Goal: Task Accomplishment & Management: Complete application form

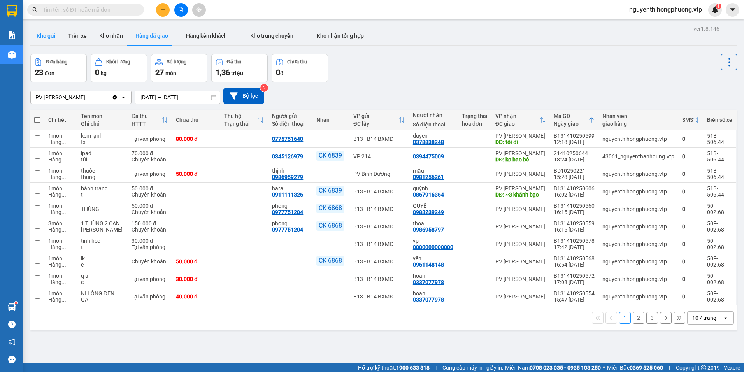
click at [45, 39] on button "Kho gửi" at bounding box center [46, 35] width 32 height 19
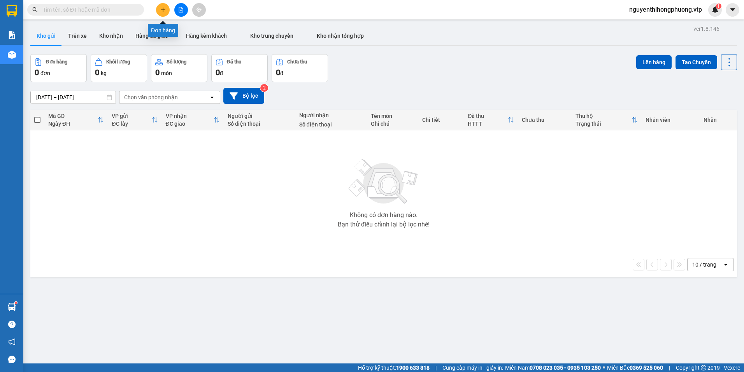
click at [166, 9] on button at bounding box center [163, 10] width 14 height 14
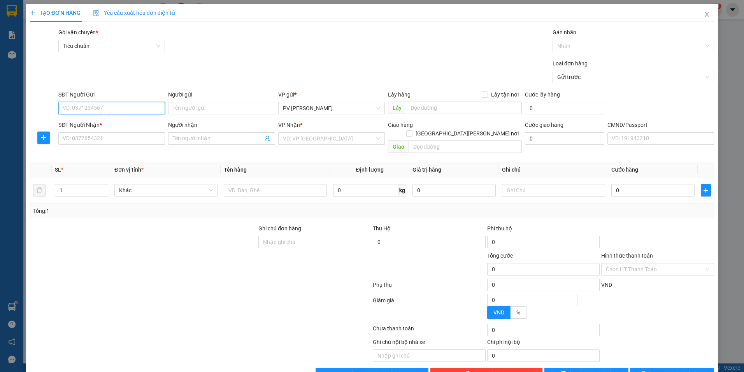
click at [84, 108] on input "SĐT Người Gửi" at bounding box center [111, 108] width 107 height 12
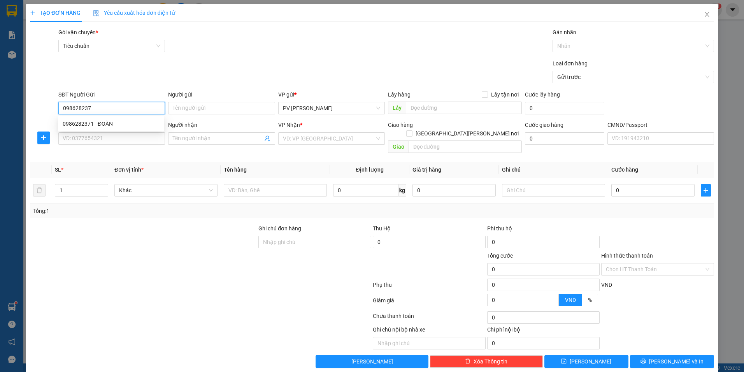
type input "0986282371"
click at [104, 125] on div "0986282371 - ĐOÀN" at bounding box center [111, 123] width 96 height 9
type input "ĐOÀN"
type input "0972919269"
type input "DIỆP"
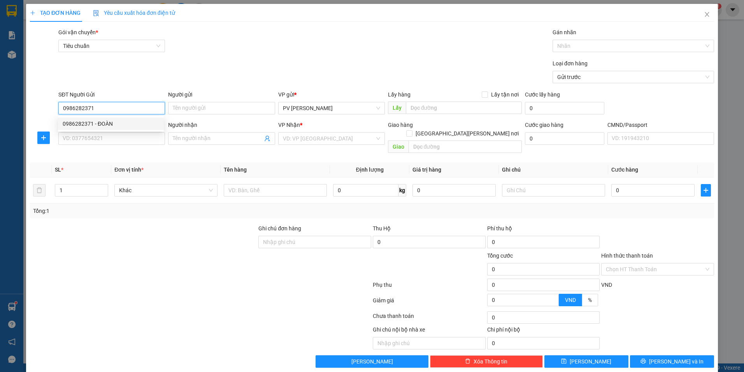
type input "CCBD / GIAO ĐÊM"
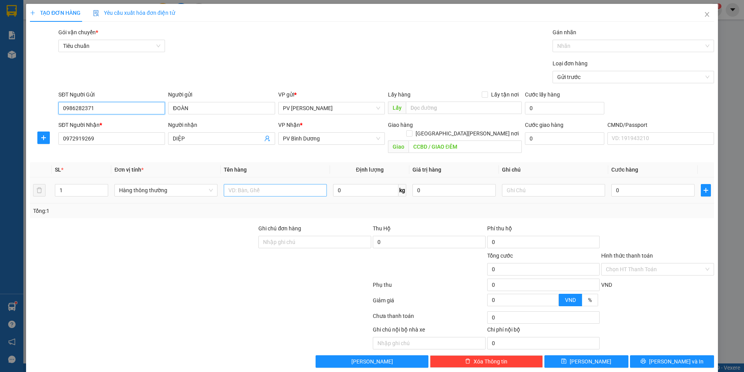
type input "0986282371"
click at [253, 185] on input "text" at bounding box center [275, 190] width 103 height 12
type input "RAU"
click at [524, 184] on input "text" at bounding box center [553, 190] width 103 height 12
type input "BỊCH"
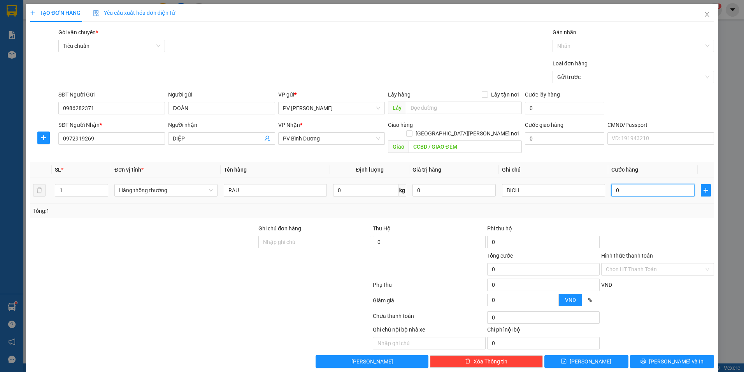
click at [626, 184] on input "0" at bounding box center [652, 190] width 83 height 12
type input "6"
type input "60"
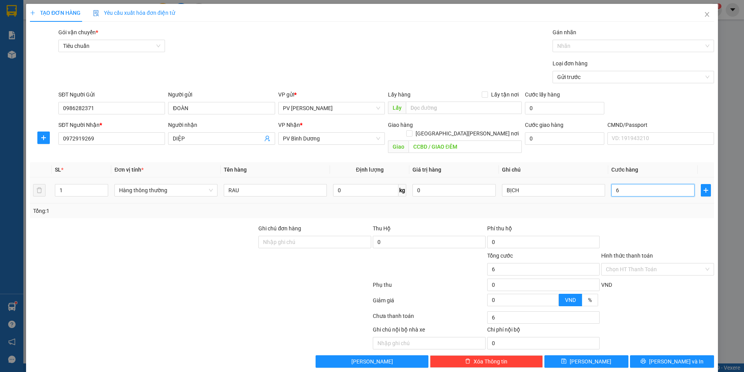
type input "60"
type input "600"
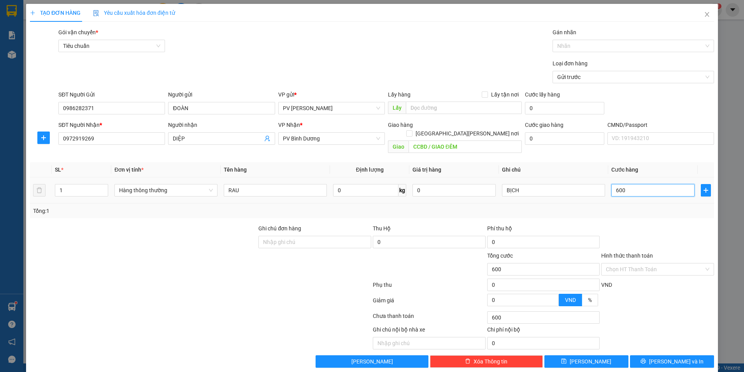
type input "6.000"
type input "60.000"
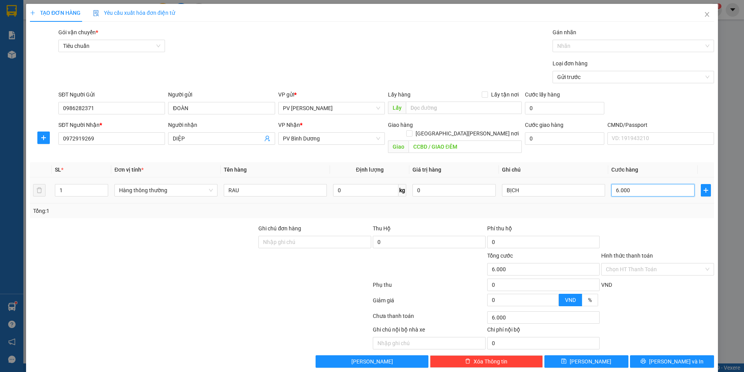
type input "60.000"
click at [676, 357] on span "[PERSON_NAME] và In" at bounding box center [676, 361] width 54 height 9
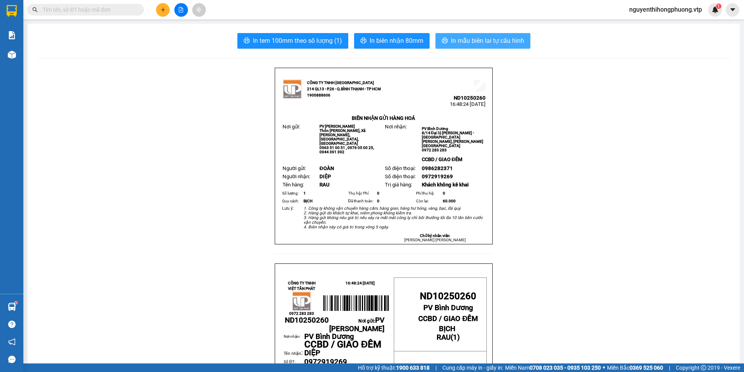
click at [485, 43] on span "In mẫu biên lai tự cấu hình" at bounding box center [487, 41] width 73 height 10
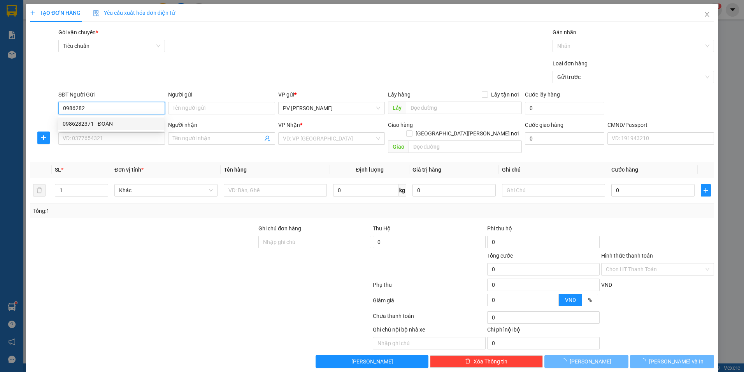
click at [103, 124] on div "0986282371 - ĐOÀN" at bounding box center [111, 123] width 96 height 9
type input "0986282371"
type input "ĐOÀN"
type input "0972919269"
type input "DIỆP"
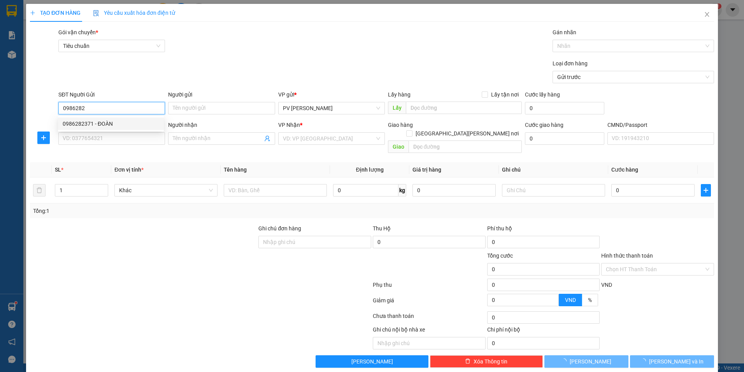
type input "CCBD / GIAO ĐÊM"
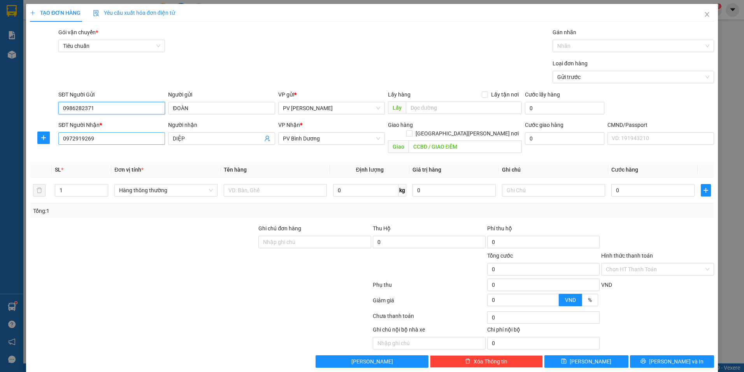
type input "0986282371"
click at [105, 135] on input "0972919269" at bounding box center [111, 138] width 107 height 12
type input "0"
click at [192, 137] on input "DIỆP" at bounding box center [217, 138] width 89 height 9
type input "D"
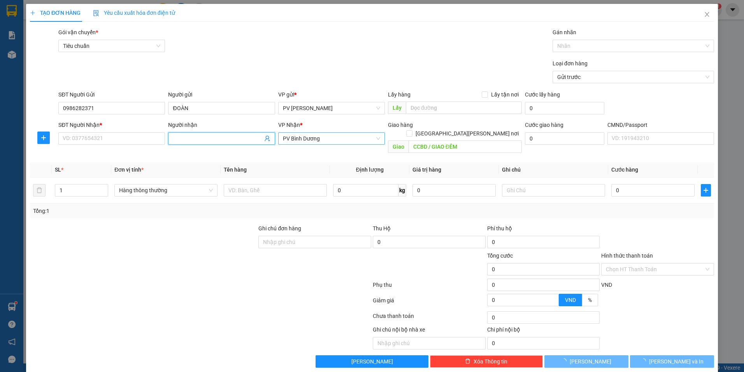
click at [330, 139] on span "PV Bình Dương" at bounding box center [331, 139] width 97 height 12
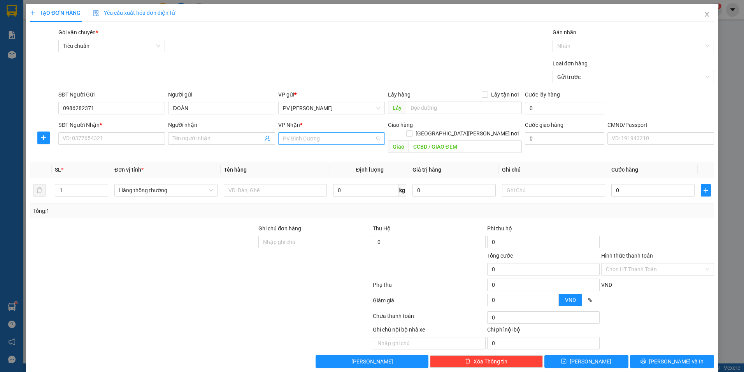
scroll to position [100, 0]
click at [471, 140] on input "CCBD / GIAO ĐÊM" at bounding box center [466, 146] width 114 height 12
click at [83, 138] on input "SĐT Người Nhận *" at bounding box center [111, 138] width 107 height 12
click at [97, 161] on div "0346408116 0346408116 - không tên" at bounding box center [111, 154] width 106 height 16
click at [105, 138] on input "0346408" at bounding box center [111, 138] width 107 height 12
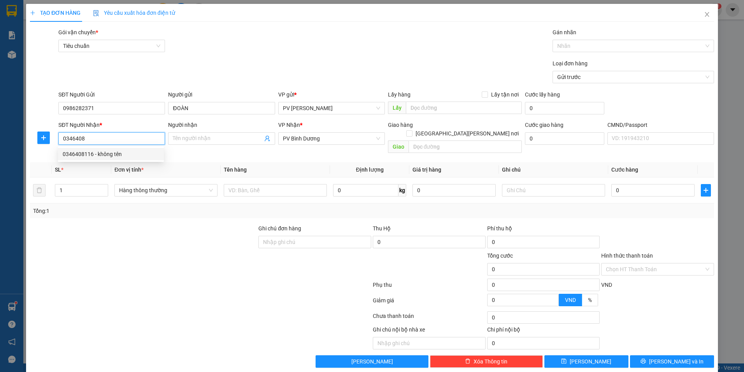
click at [106, 153] on div "0346408116 - không tên" at bounding box center [111, 154] width 96 height 9
type input "0346408116"
type input "không tên"
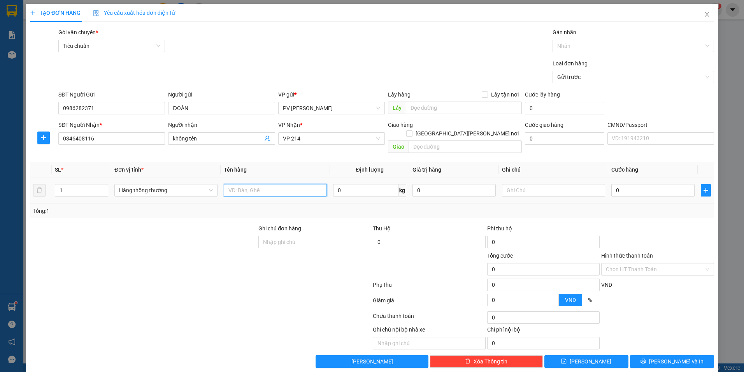
click at [235, 184] on input "text" at bounding box center [275, 190] width 103 height 12
type input "RAU"
click at [545, 184] on input "text" at bounding box center [553, 190] width 103 height 12
type input "BỊCH"
click at [619, 184] on input "0" at bounding box center [652, 190] width 83 height 12
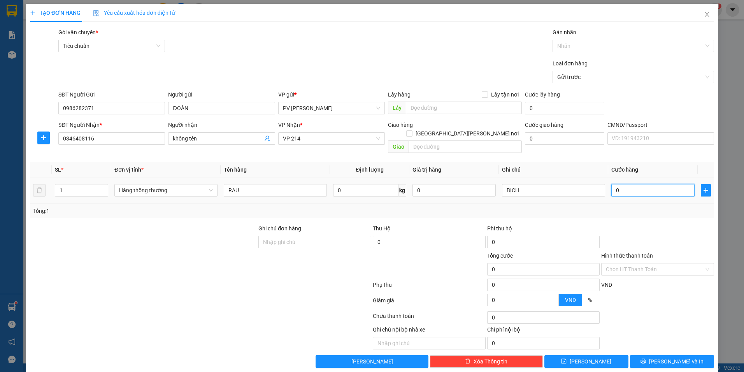
type input "4"
type input "40"
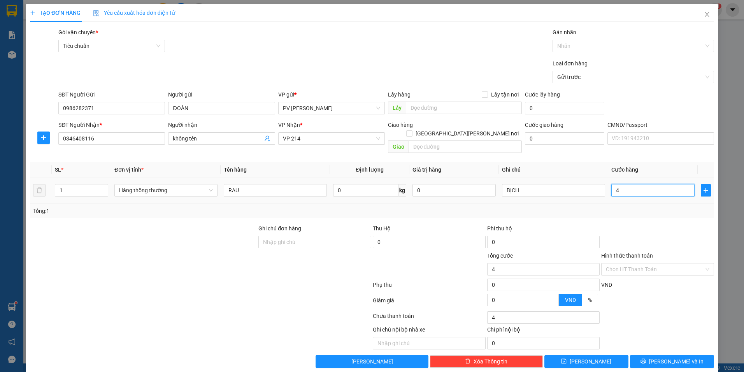
type input "40"
type input "400"
type input "4.000"
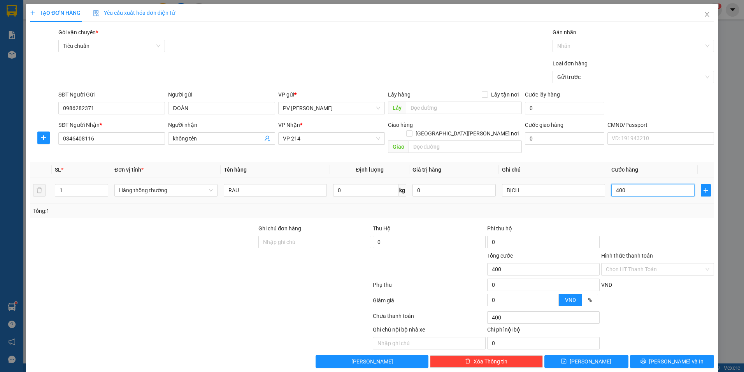
type input "4.000"
type input "40.000"
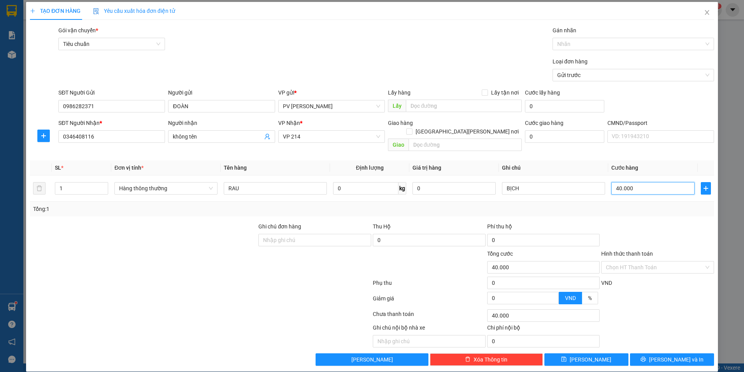
scroll to position [2, 0]
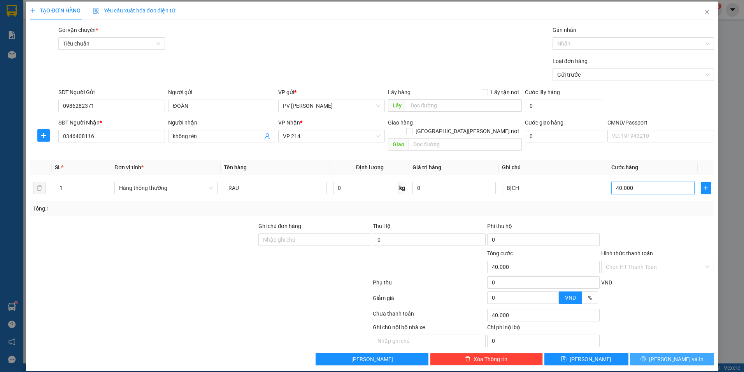
type input "40.000"
click at [674, 355] on span "[PERSON_NAME] và In" at bounding box center [676, 359] width 54 height 9
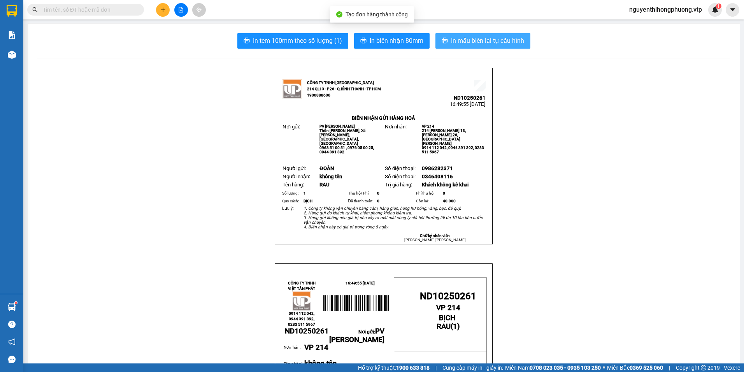
click at [482, 41] on span "In mẫu biên lai tự cấu hình" at bounding box center [487, 41] width 73 height 10
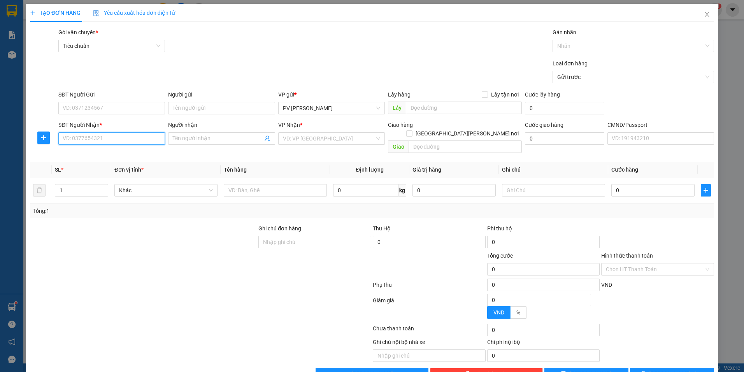
click at [82, 136] on input "SĐT Người Nhận *" at bounding box center [111, 138] width 107 height 12
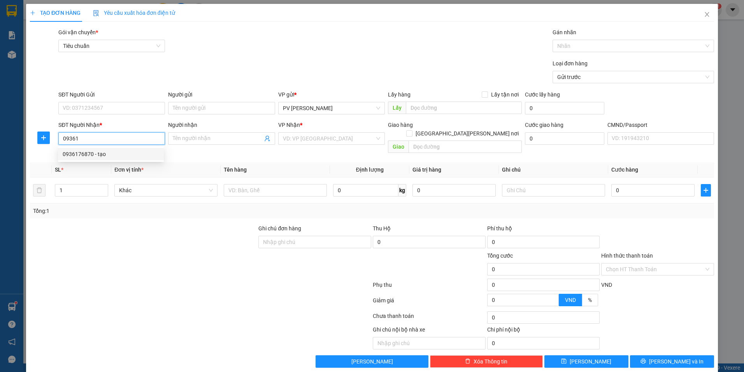
click at [105, 155] on div "0936176870 - tạo" at bounding box center [111, 154] width 96 height 9
type input "0936176870"
type input "tạo"
type input "0936176870"
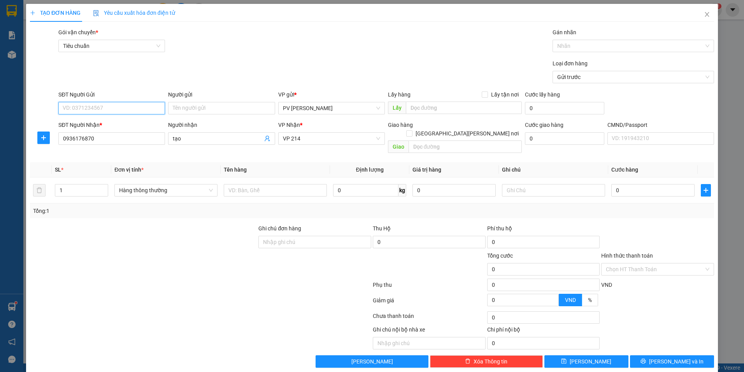
click at [114, 113] on input "SĐT Người Gửi" at bounding box center [111, 108] width 107 height 12
click at [184, 110] on input "Người gửi" at bounding box center [221, 108] width 107 height 12
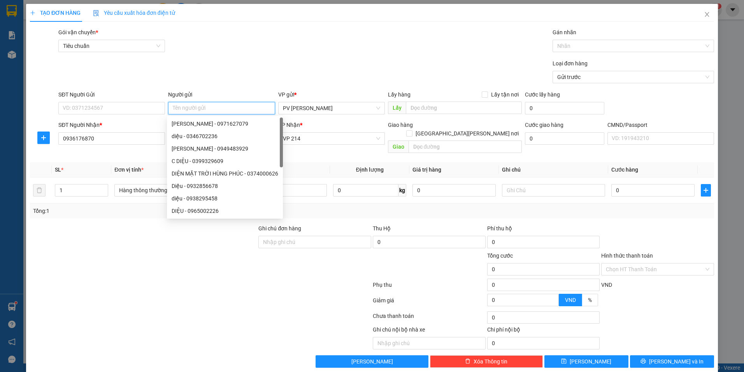
type input "D"
type input "ĐOÀN"
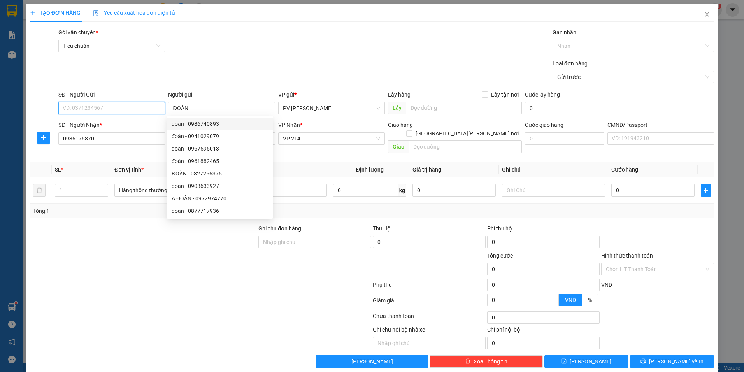
click at [116, 107] on input "SĐT Người Gửi" at bounding box center [111, 108] width 107 height 12
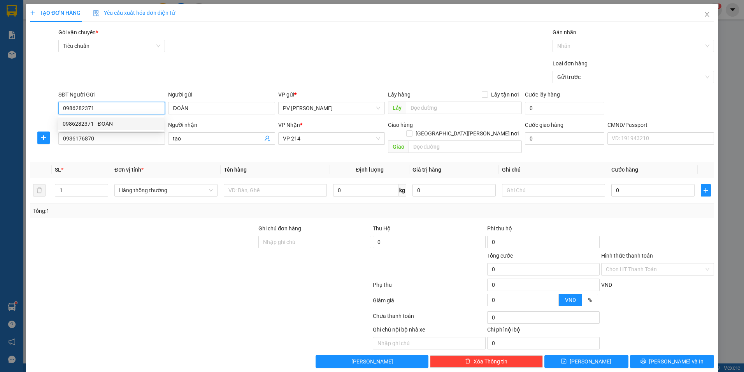
click at [98, 126] on div "0986282371 - ĐOÀN" at bounding box center [111, 123] width 96 height 9
type input "0986282371"
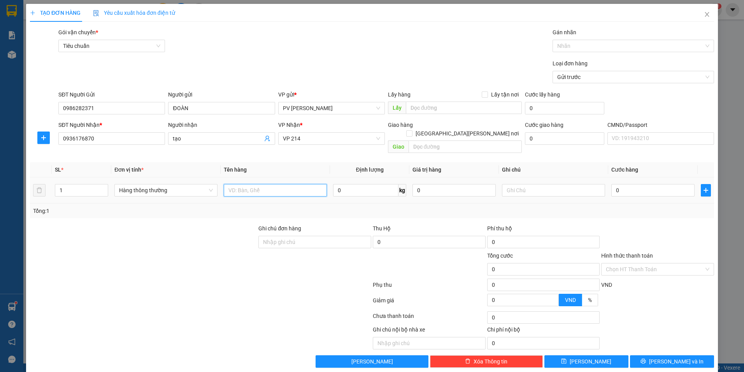
click at [286, 184] on input "text" at bounding box center [275, 190] width 103 height 12
type input "RAU"
click at [546, 186] on input "text" at bounding box center [553, 190] width 103 height 12
type input "BỊCH"
click at [616, 184] on input "0" at bounding box center [652, 190] width 83 height 12
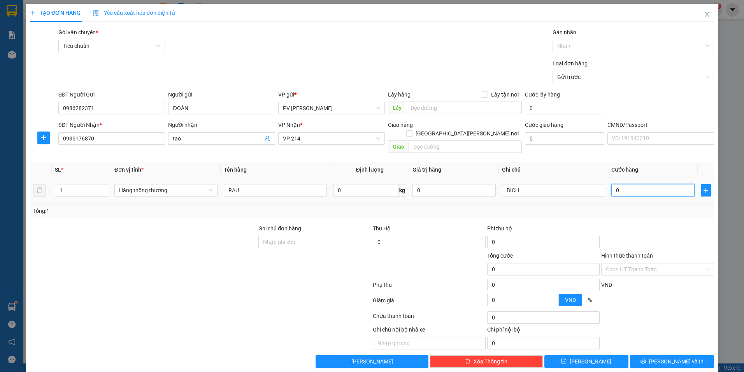
type input "4"
type input "40"
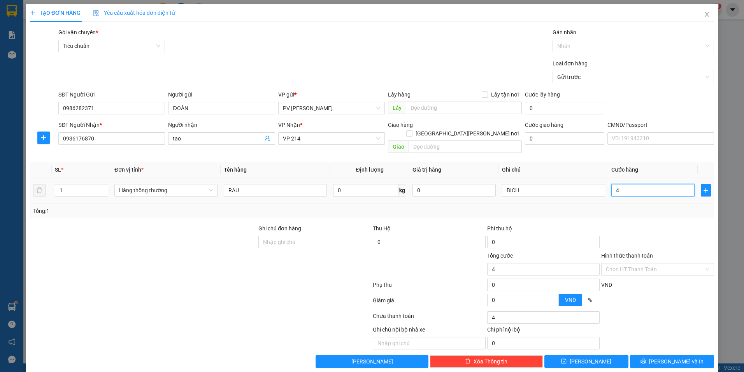
type input "40"
type input "400"
type input "4.000"
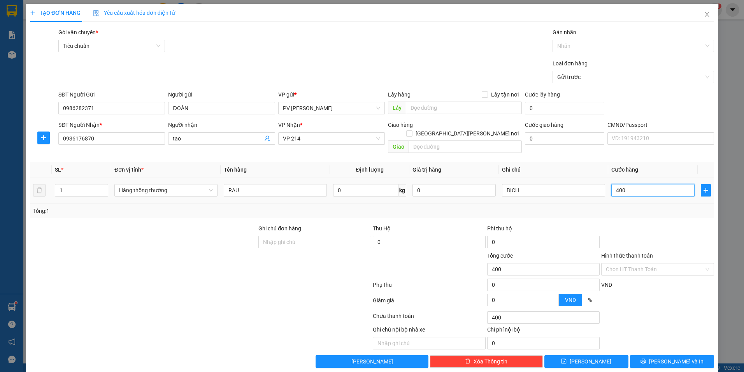
type input "4.000"
type input "40.000"
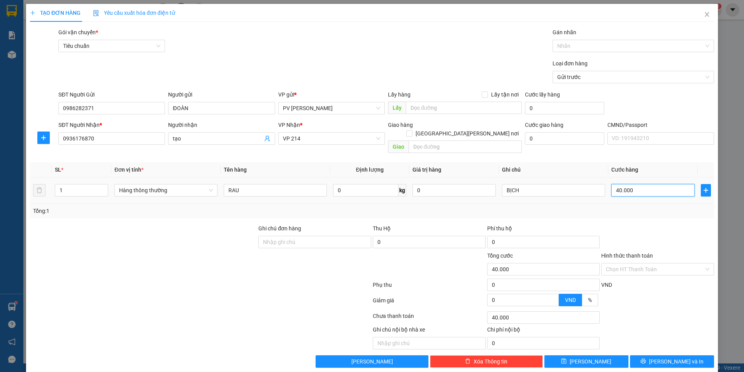
scroll to position [2, 0]
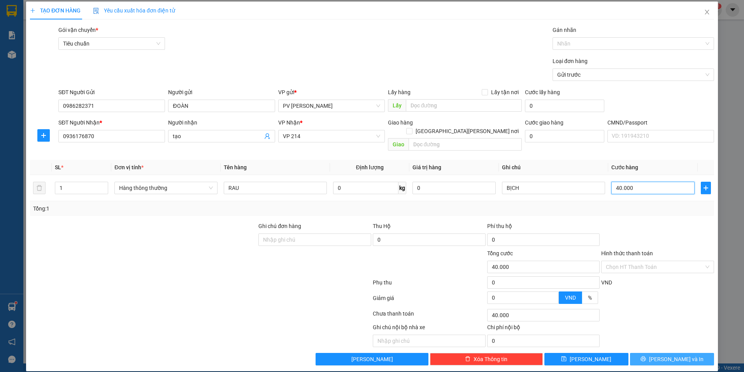
type input "40.000"
click at [658, 353] on button "[PERSON_NAME] và In" at bounding box center [672, 359] width 84 height 12
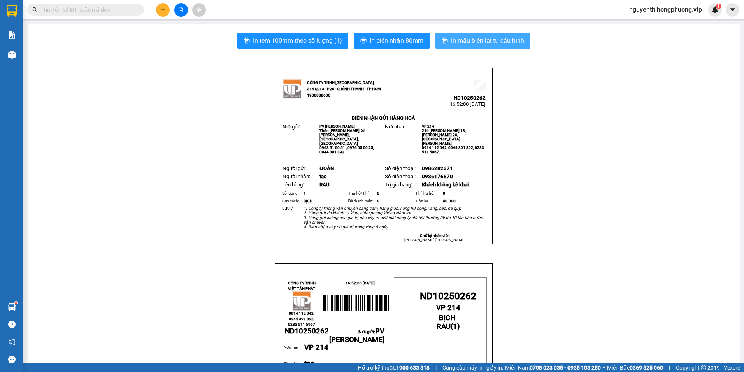
click at [495, 41] on span "In mẫu biên lai tự cấu hình" at bounding box center [487, 41] width 73 height 10
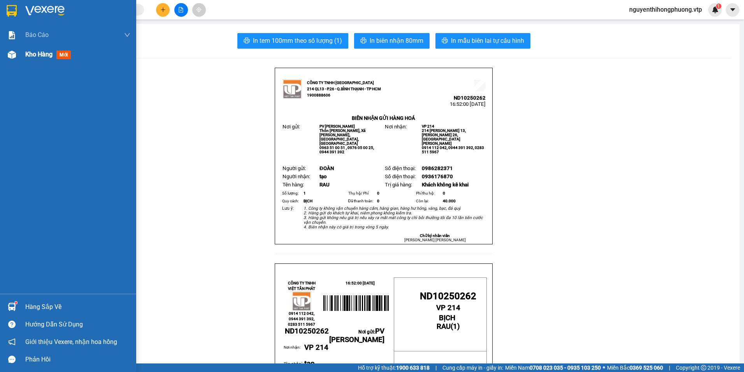
click at [40, 50] on div "Kho hàng mới" at bounding box center [49, 54] width 49 height 10
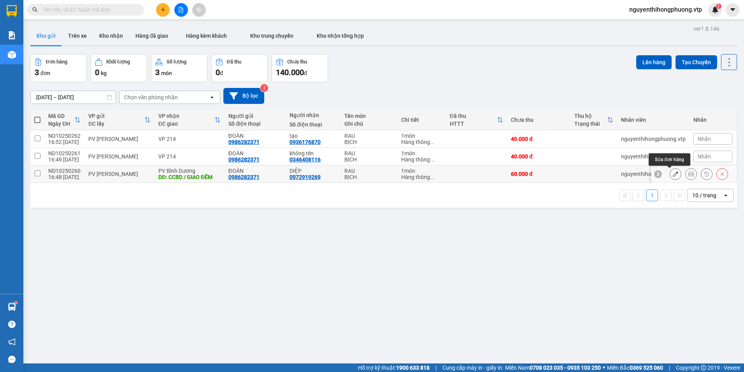
click at [670, 177] on button at bounding box center [675, 174] width 11 height 14
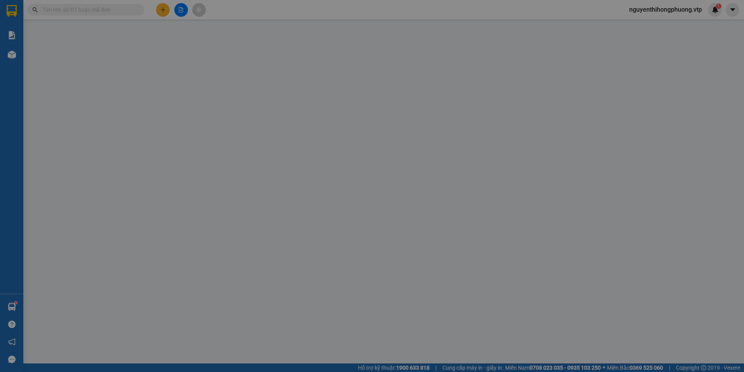
type input "0986282371"
type input "ĐOÀN"
type input "0972919269"
type input "DIỆP"
type input "CCBD / GIAO ĐÊM"
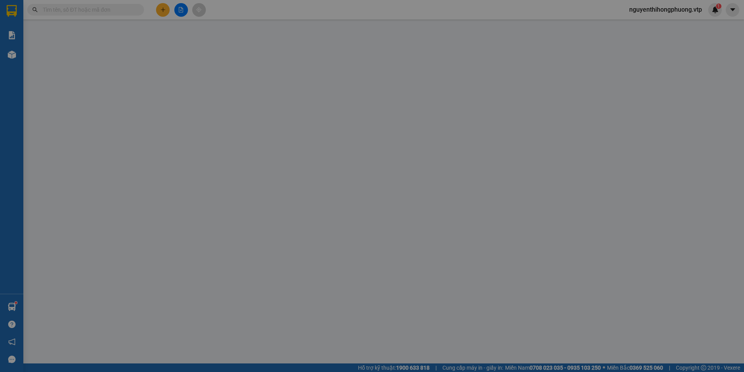
type input "0"
type input "60.000"
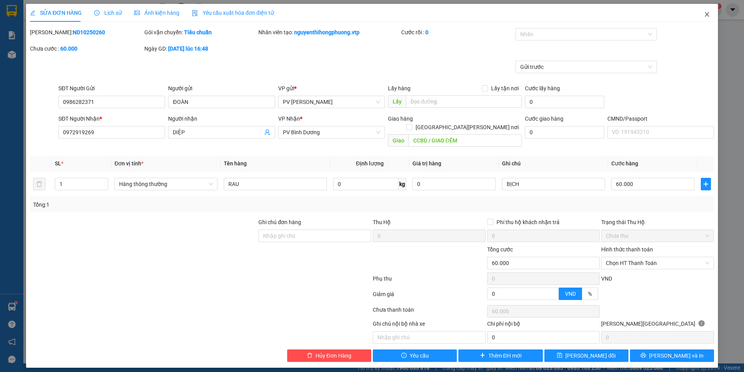
click at [707, 16] on icon "close" at bounding box center [707, 14] width 4 height 5
